Goal: Task Accomplishment & Management: Manage account settings

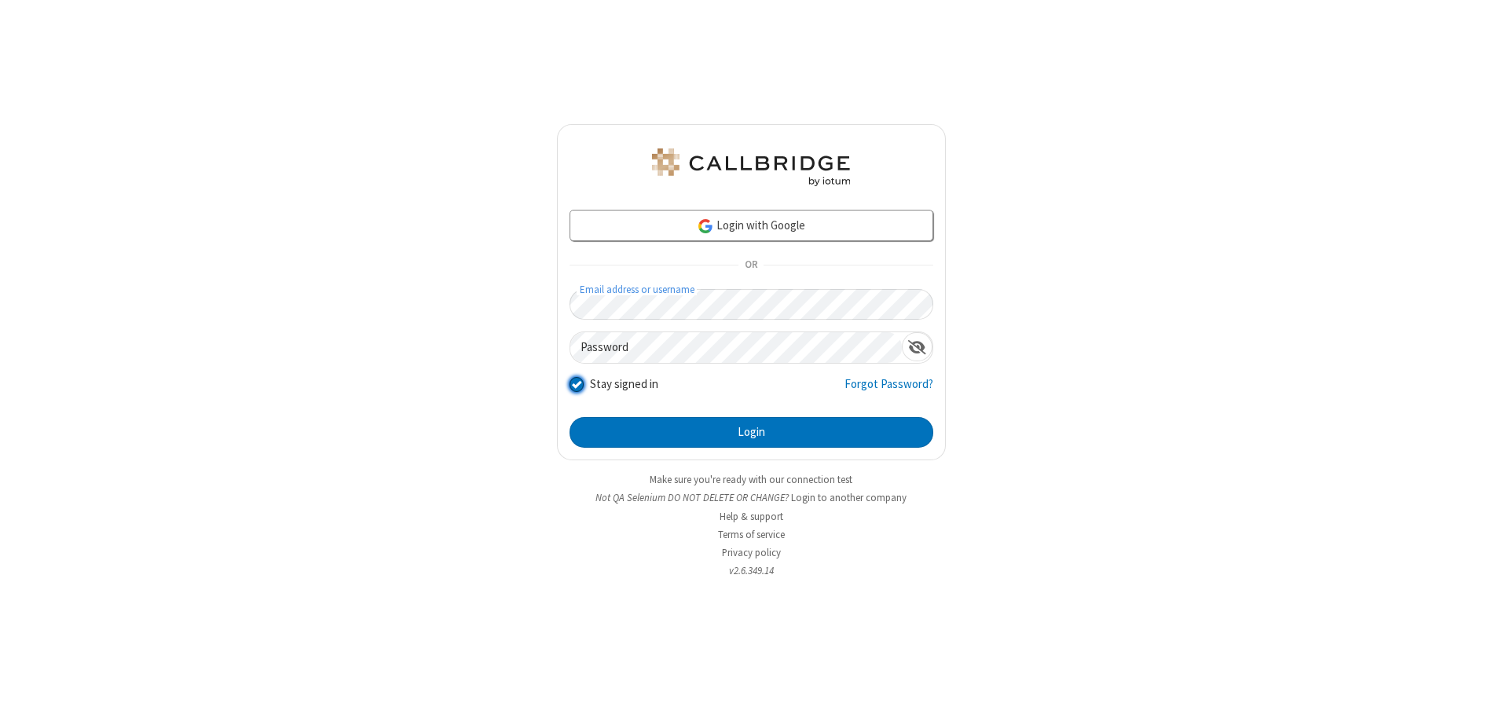
click at [576, 384] on input "Stay signed in" at bounding box center [577, 384] width 15 height 17
checkbox input "false"
click at [751, 432] on button "Login" at bounding box center [752, 432] width 364 height 31
click at [576, 384] on input "Stay signed in" at bounding box center [577, 384] width 15 height 17
checkbox input "false"
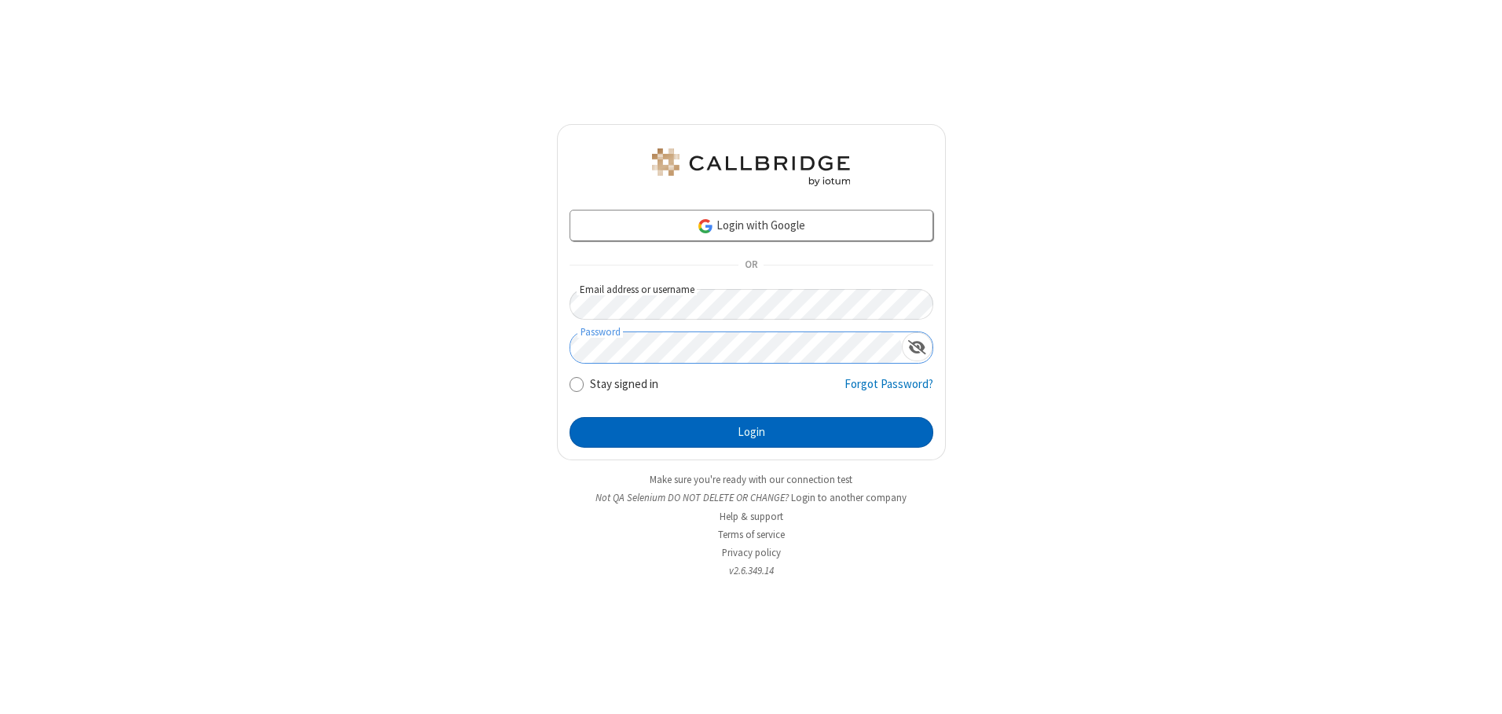
click at [751, 432] on button "Login" at bounding box center [752, 432] width 364 height 31
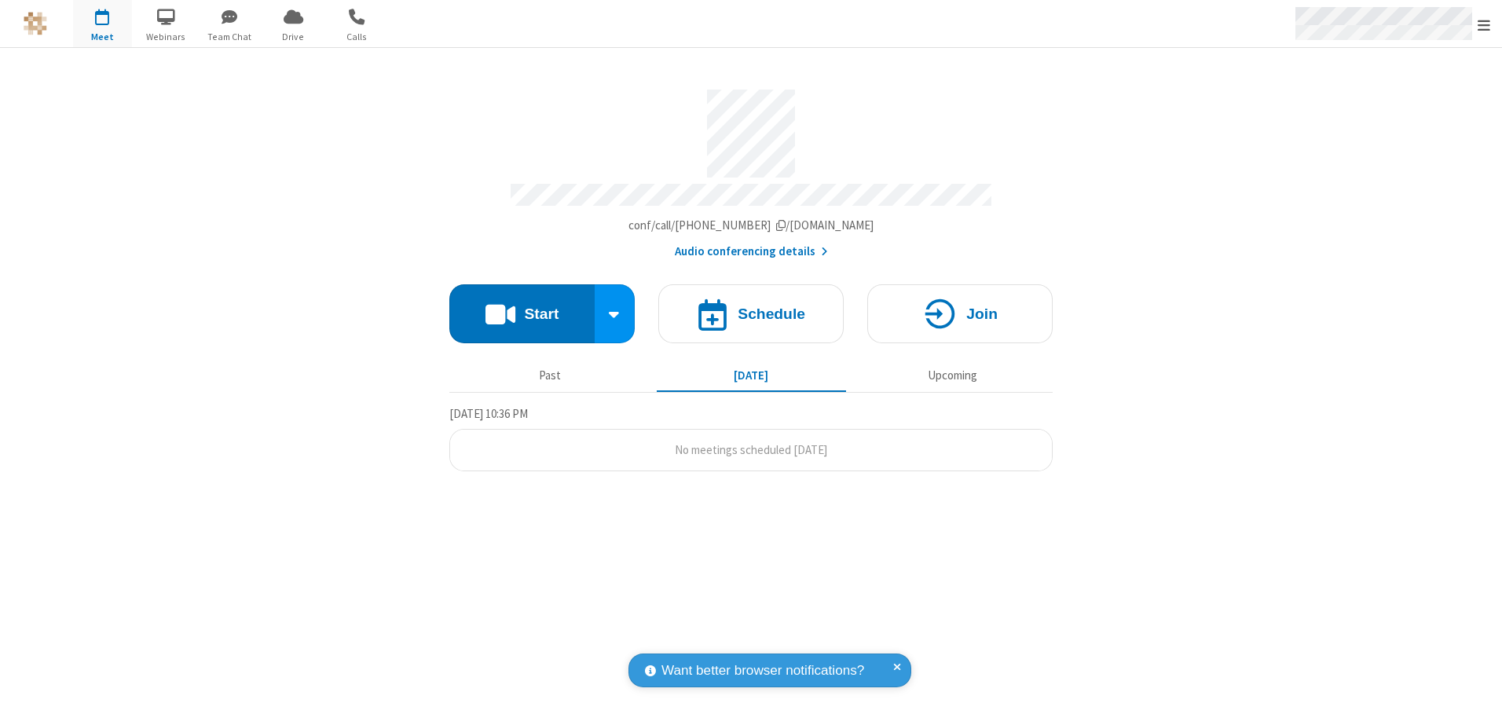
click at [1484, 24] on span "Open menu" at bounding box center [1484, 25] width 13 height 16
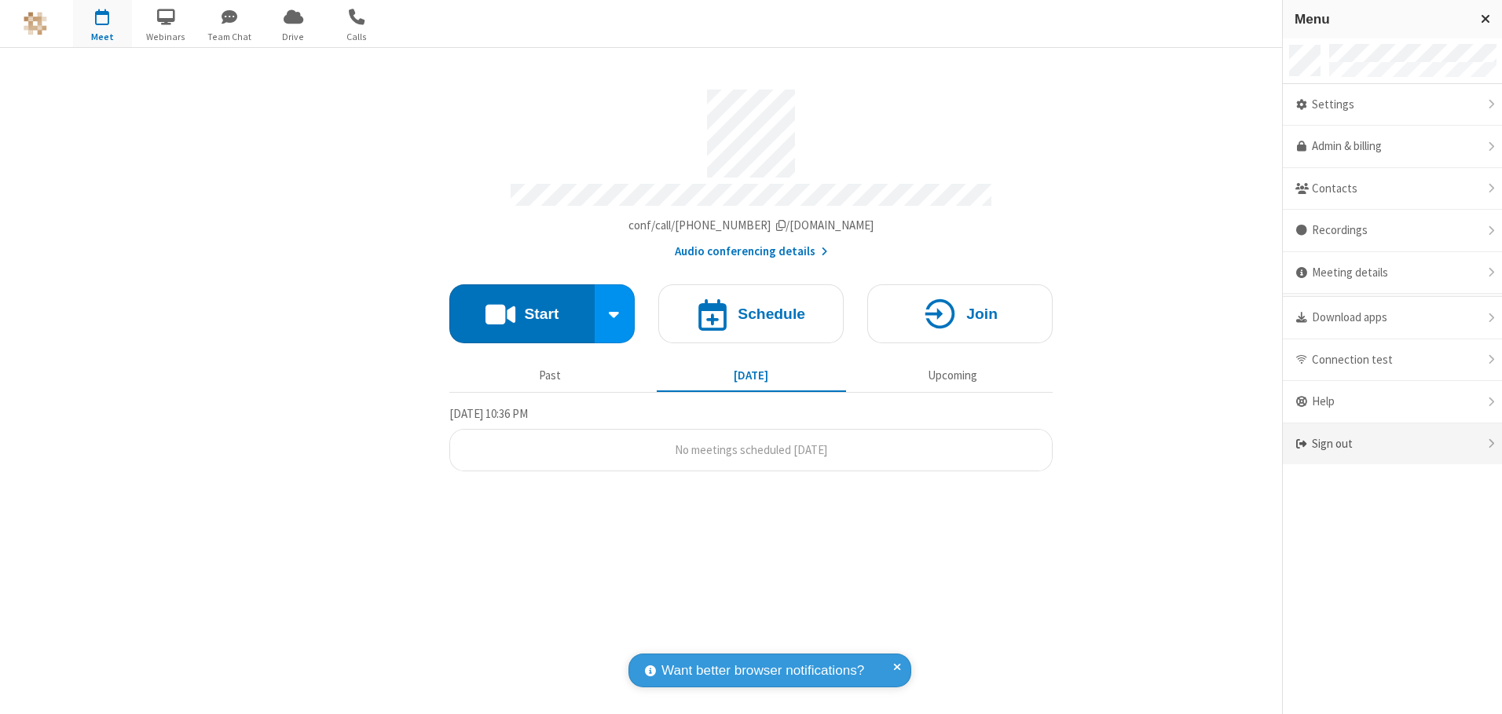
click at [1392, 444] on div "Sign out" at bounding box center [1392, 445] width 219 height 42
